Goal: Task Accomplishment & Management: Manage account settings

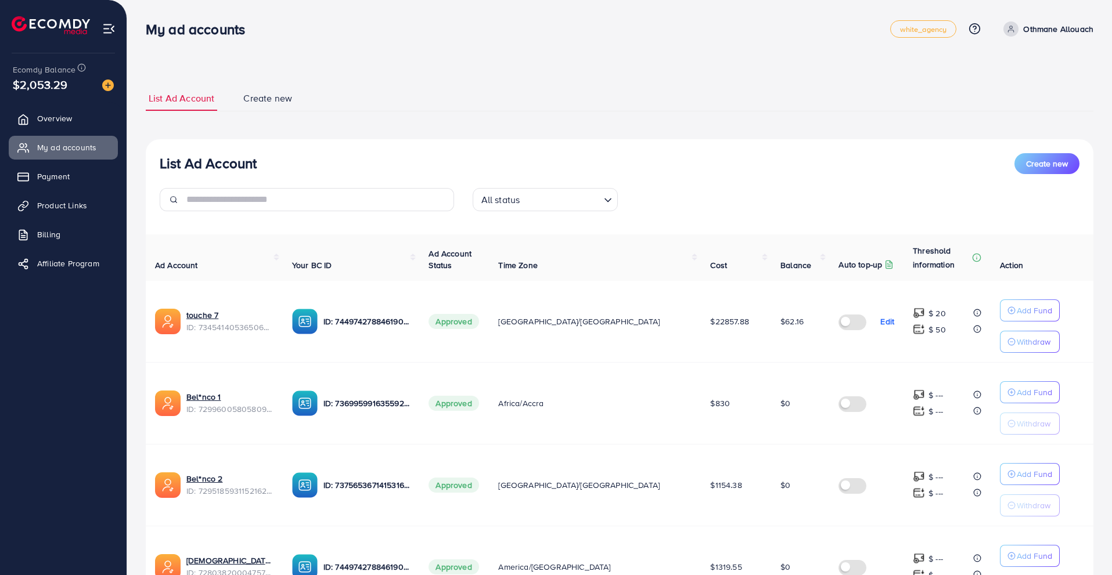
scroll to position [214, 0]
click at [1051, 24] on p "Othmane Allouach" at bounding box center [1058, 29] width 70 height 14
click at [1036, 69] on link "Profile" at bounding box center [1037, 69] width 110 height 26
select select "*******"
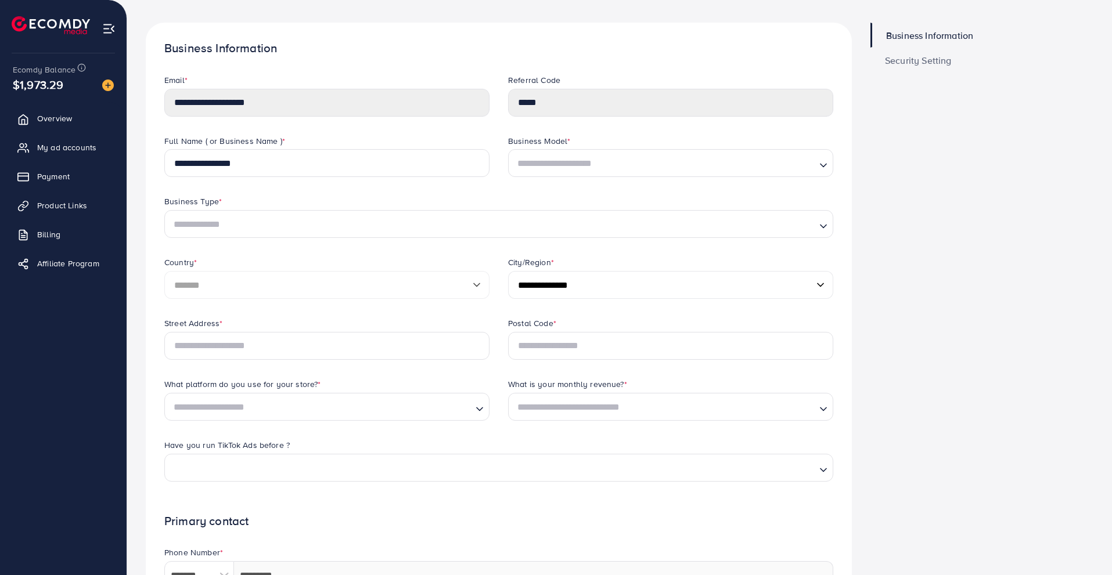
scroll to position [50, 0]
click at [638, 167] on input "Search for option" at bounding box center [663, 163] width 301 height 18
click at [916, 198] on div "Business Information Security Setting" at bounding box center [981, 435] width 241 height 826
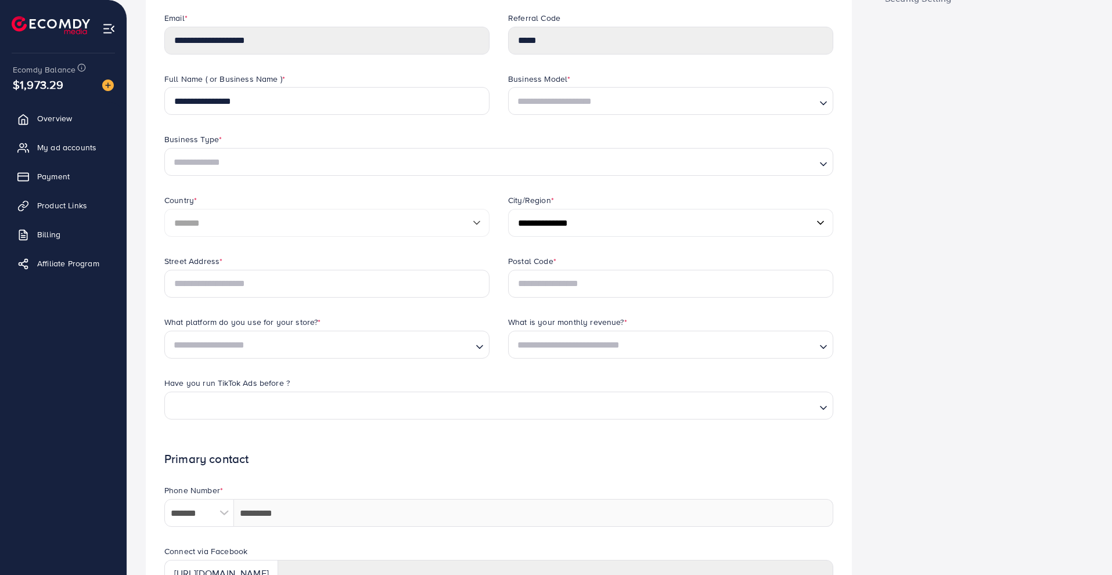
scroll to position [0, 0]
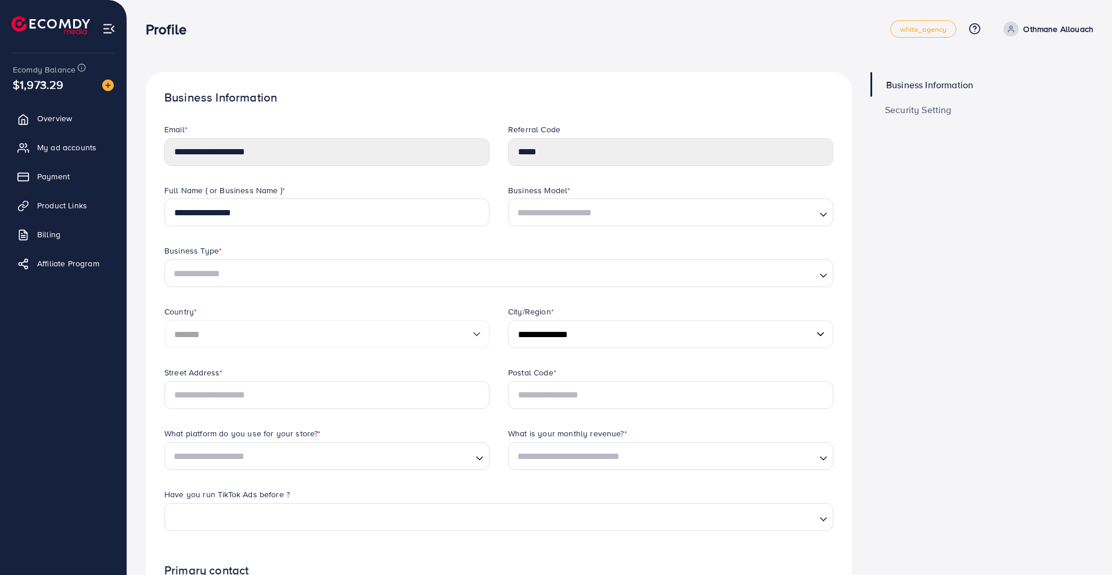
click at [933, 86] on span "Business Information" at bounding box center [929, 84] width 87 height 9
click at [922, 111] on span "Security Setting" at bounding box center [918, 109] width 67 height 9
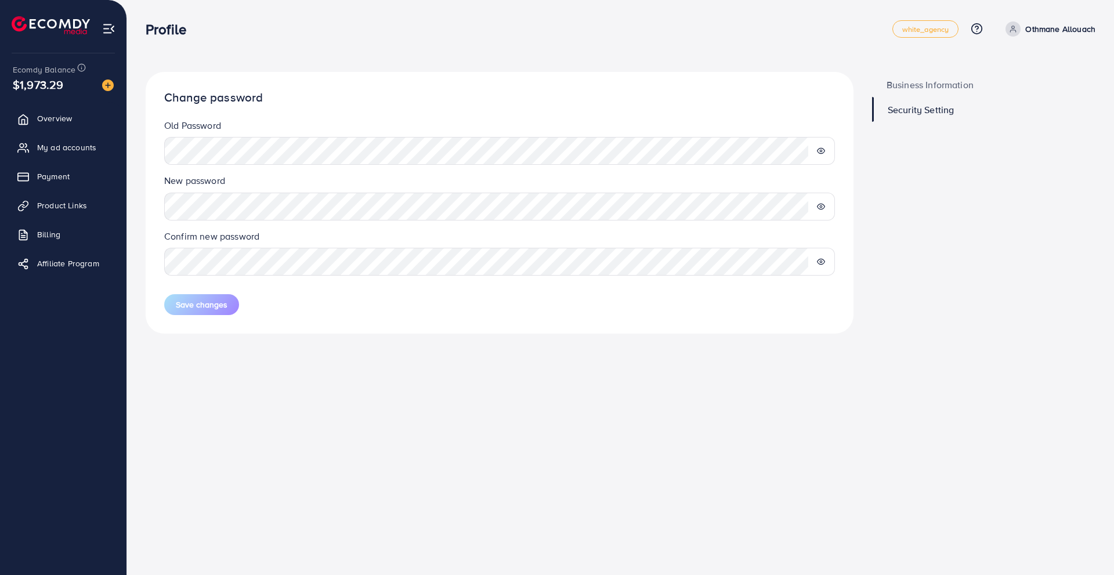
click at [818, 150] on icon at bounding box center [821, 151] width 8 height 5
click at [928, 86] on span "Business Information" at bounding box center [930, 84] width 87 height 9
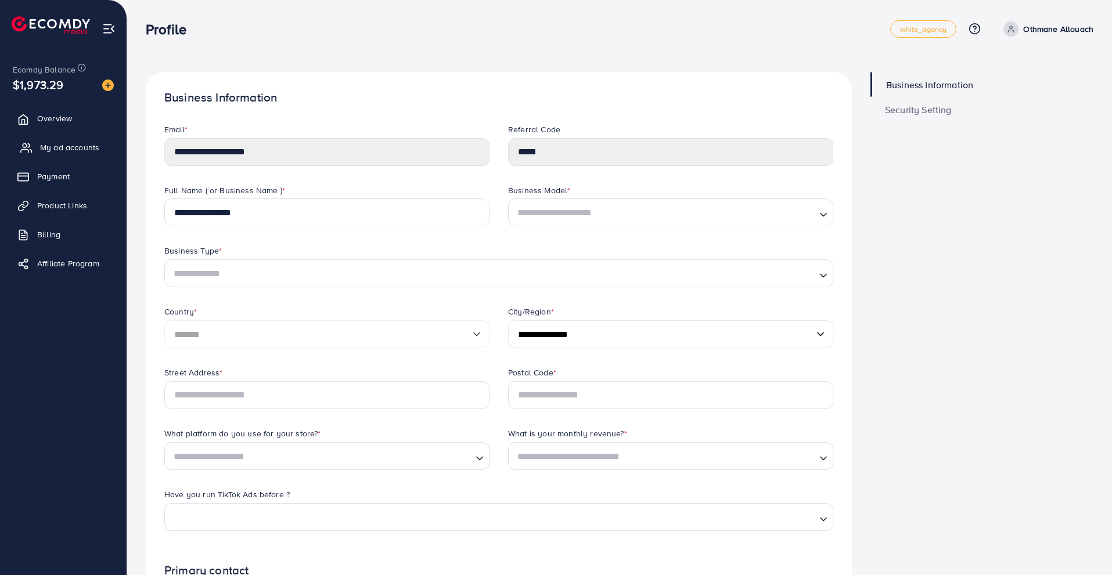
click at [105, 155] on link "My ad accounts" at bounding box center [63, 147] width 109 height 23
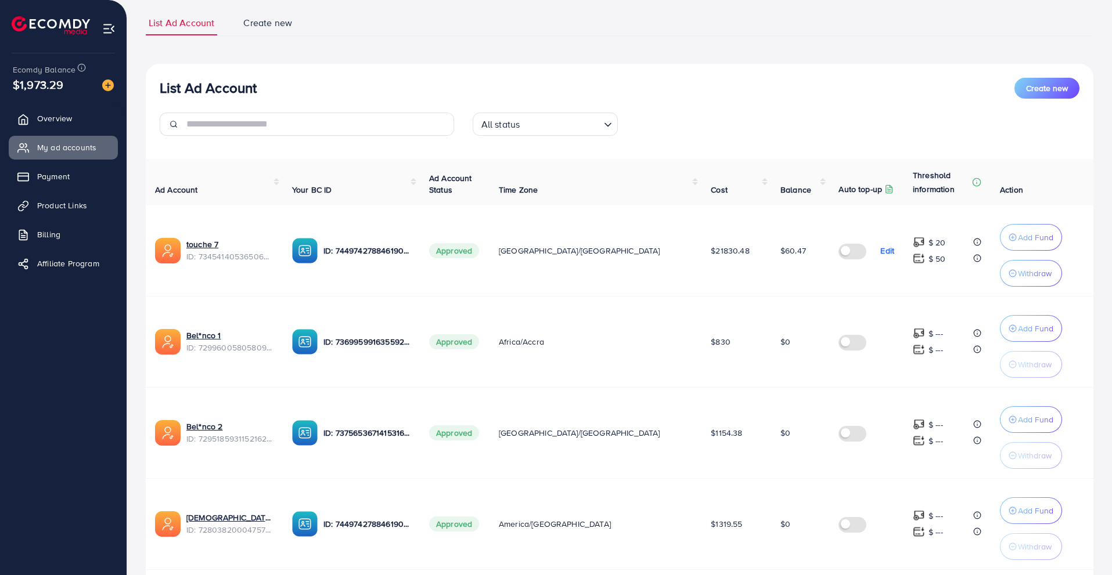
scroll to position [44, 0]
